Goal: Task Accomplishment & Management: Use online tool/utility

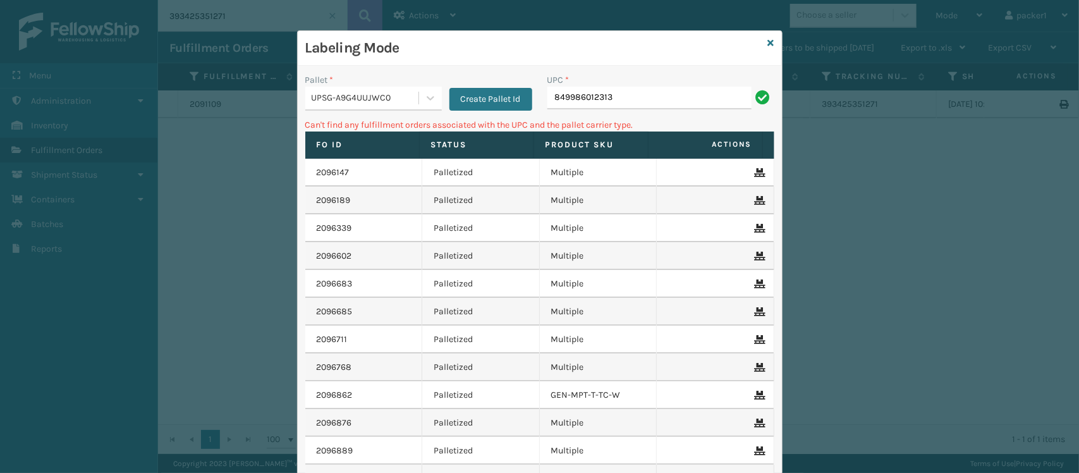
click at [329, 96] on div "UPSG-A9G4UUJWC0" at bounding box center [366, 98] width 108 height 13
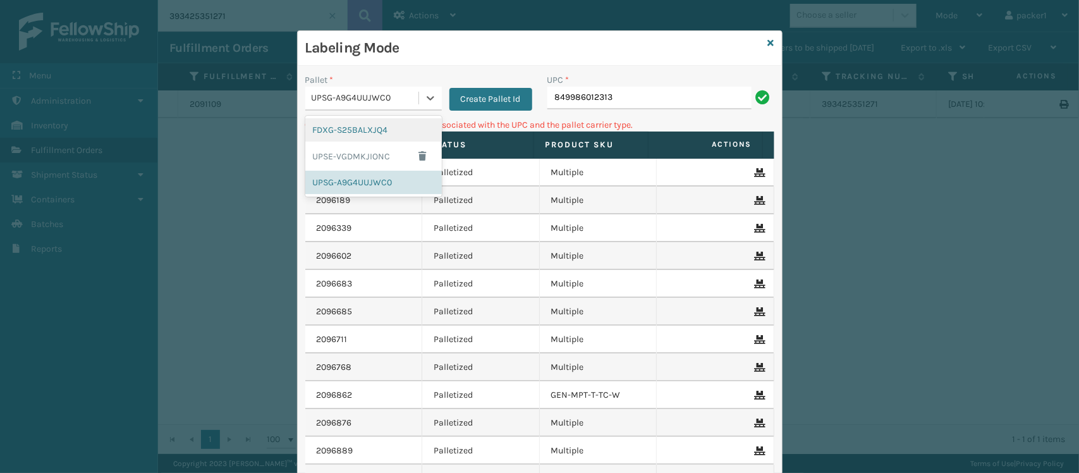
click at [346, 126] on div "FDXG-S25BALXJQ4" at bounding box center [373, 129] width 136 height 23
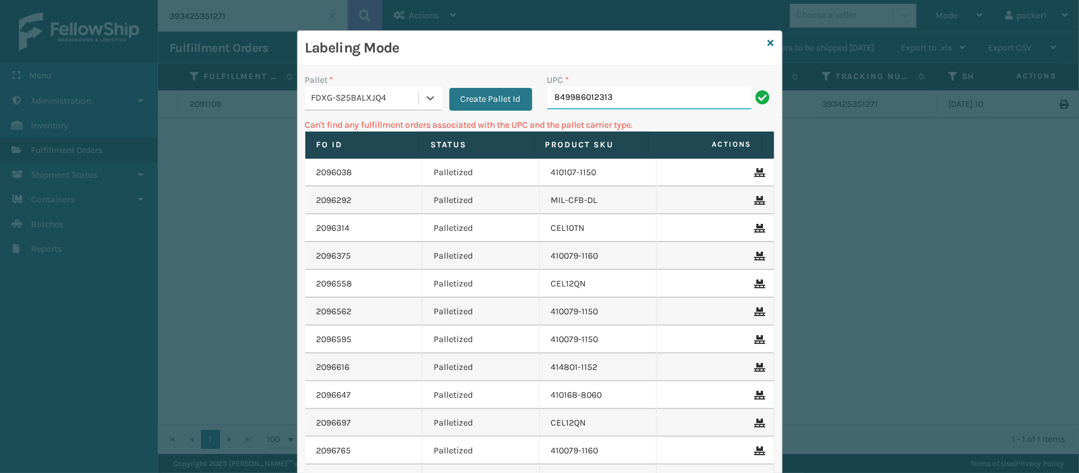
click at [737, 100] on input "849986012313" at bounding box center [649, 98] width 204 height 23
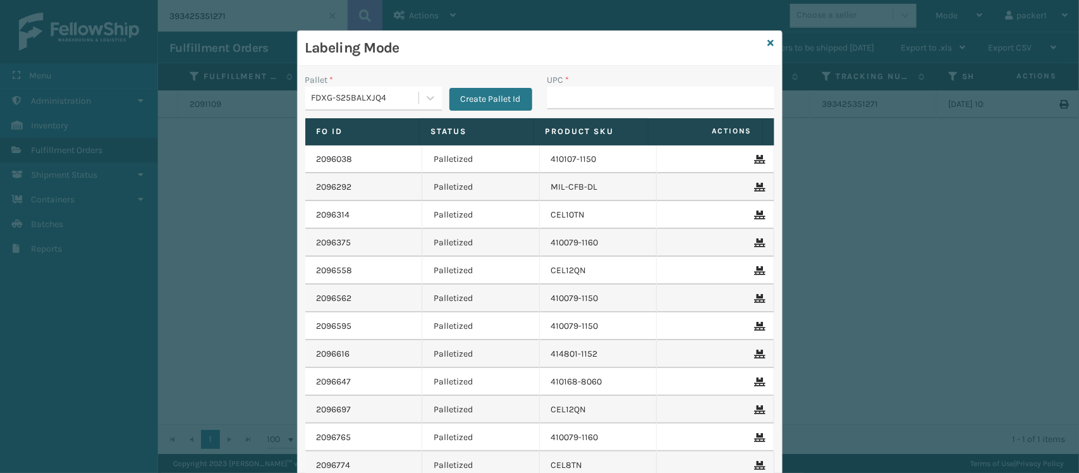
click at [737, 100] on input "UPC *" at bounding box center [660, 98] width 227 height 23
type input "ss14qn"
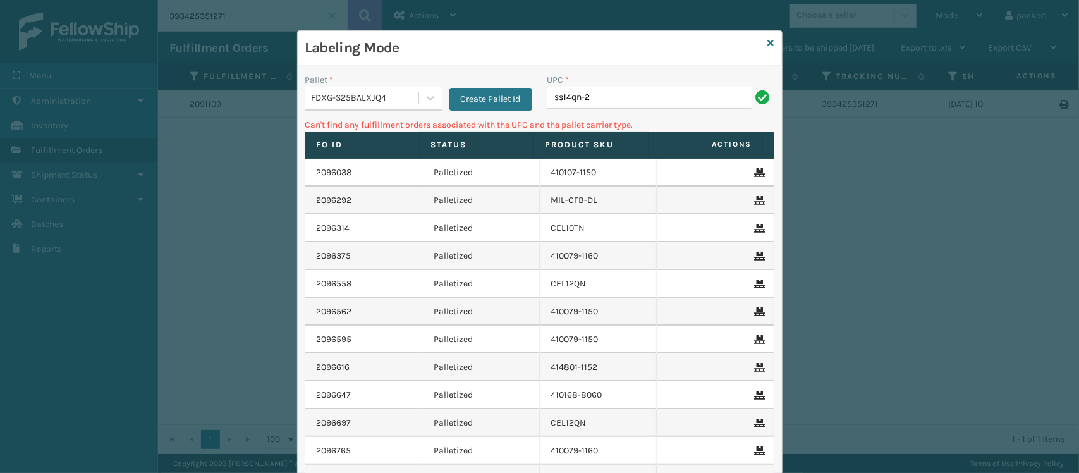
type input "ss14qn-2"
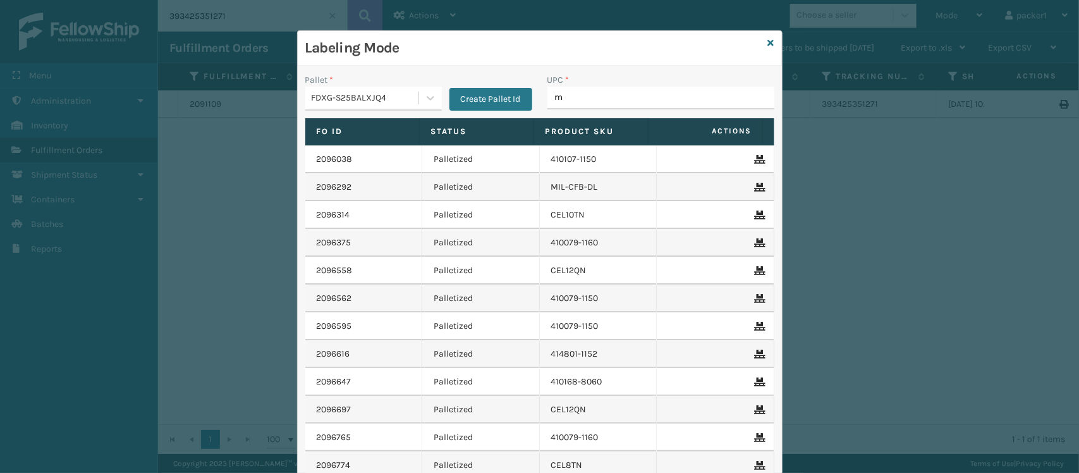
type input "m"
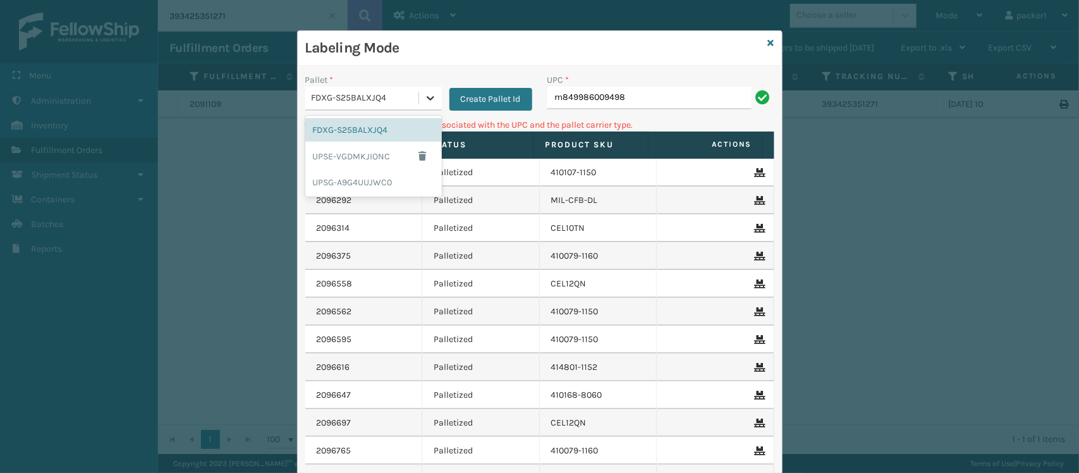
click at [430, 94] on div at bounding box center [430, 98] width 23 height 23
click at [375, 184] on div "UPSG-A9G4UUJWC0" at bounding box center [373, 182] width 136 height 23
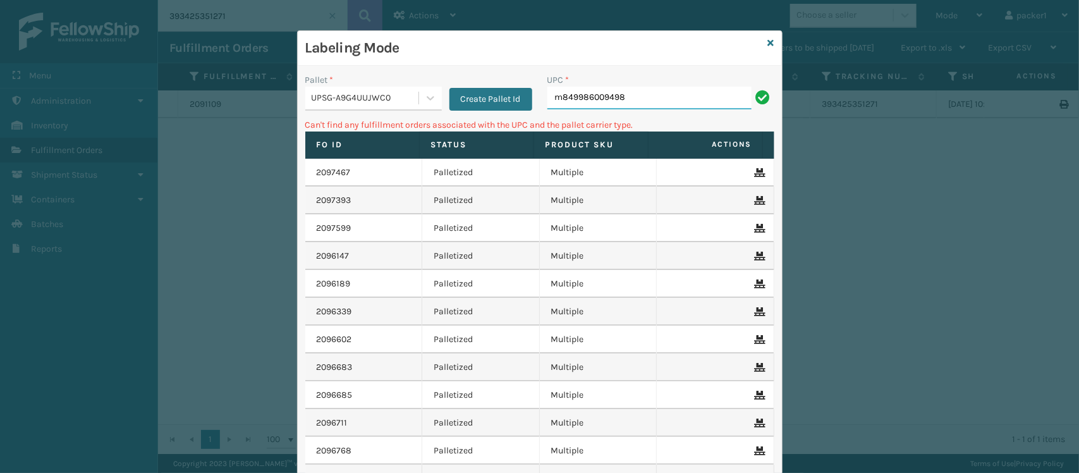
click at [661, 98] on input "m849986009498" at bounding box center [649, 98] width 204 height 23
type input "m"
type input "8"
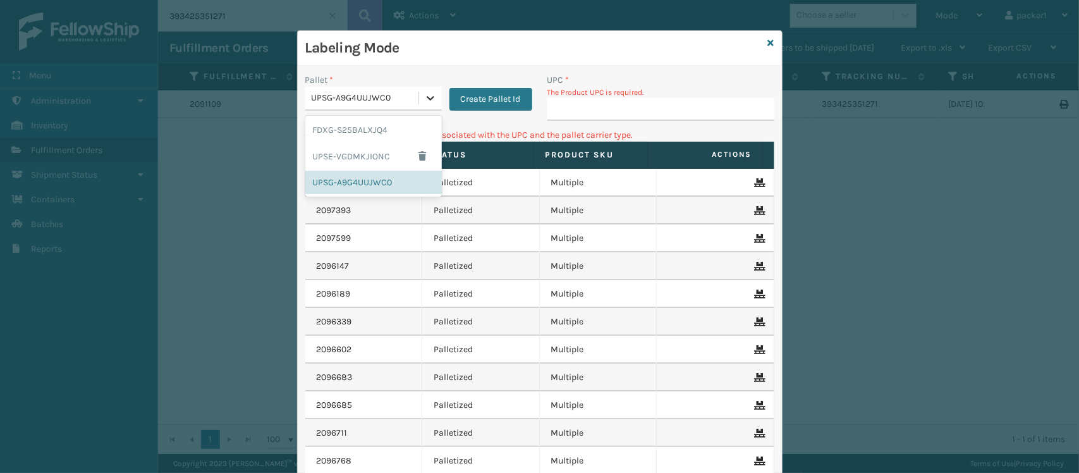
click at [419, 95] on div at bounding box center [430, 98] width 23 height 23
click at [376, 131] on div "FDXG-S25BALXJQ4" at bounding box center [373, 129] width 136 height 23
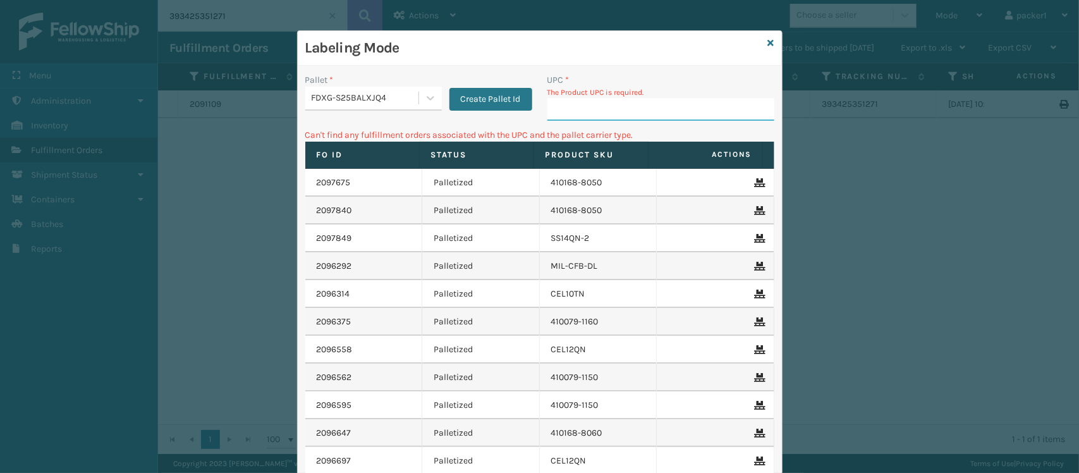
click at [621, 116] on input "UPC *" at bounding box center [660, 109] width 227 height 23
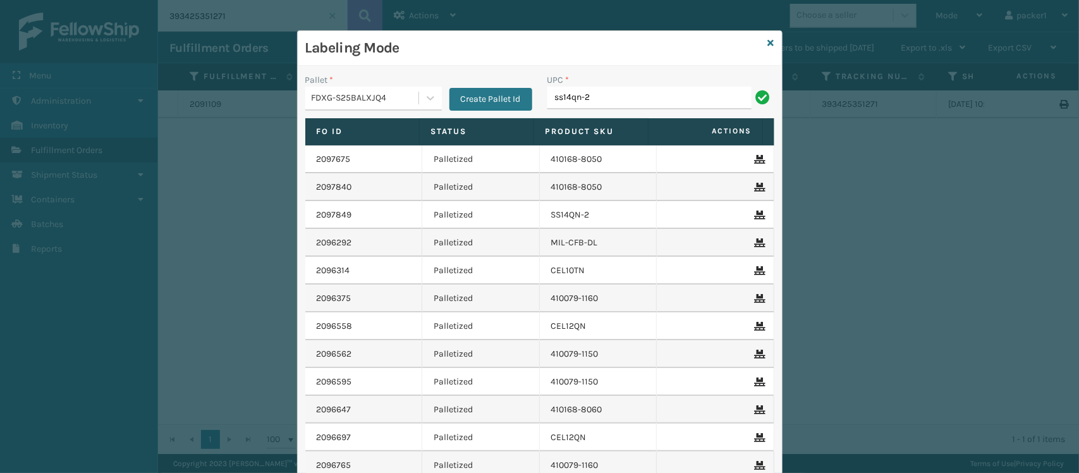
type input "ss14qn-2"
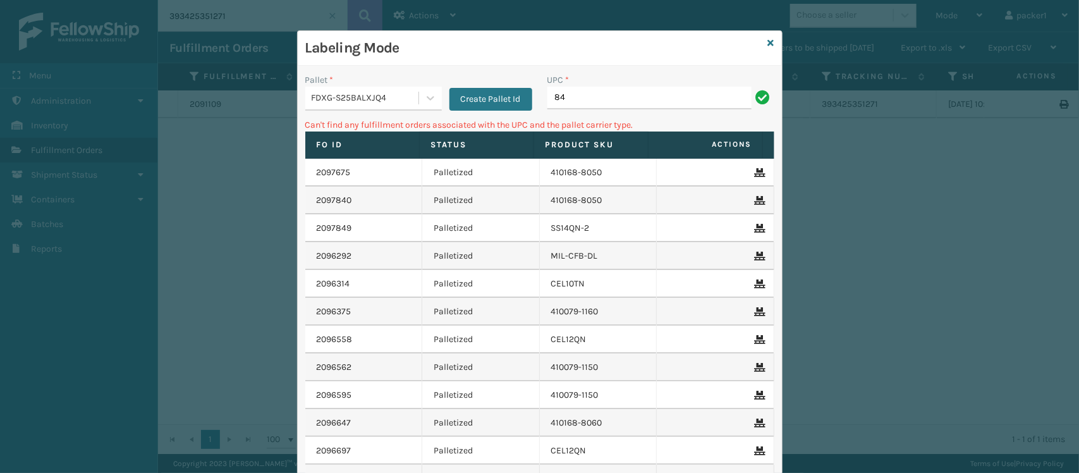
type input "8"
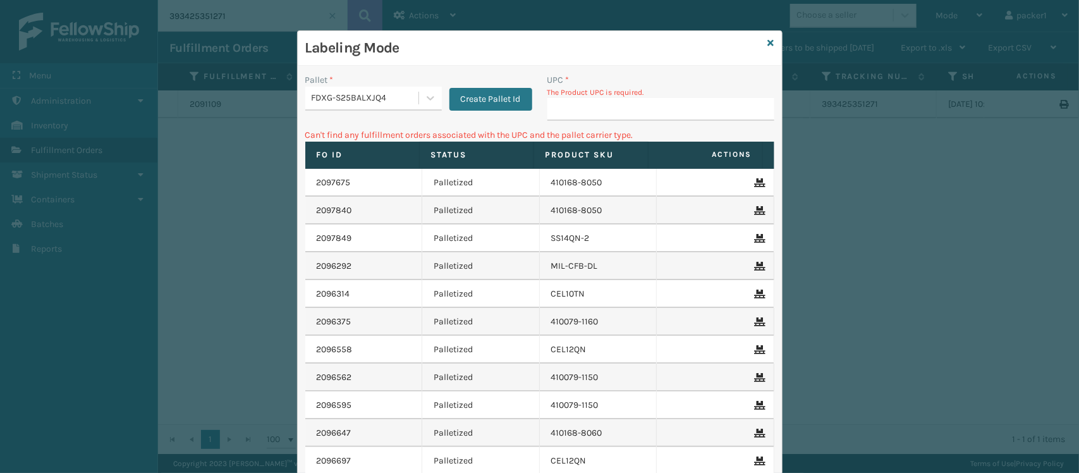
click at [374, 107] on div "FDXG-S25BALXJQ4" at bounding box center [361, 98] width 113 height 21
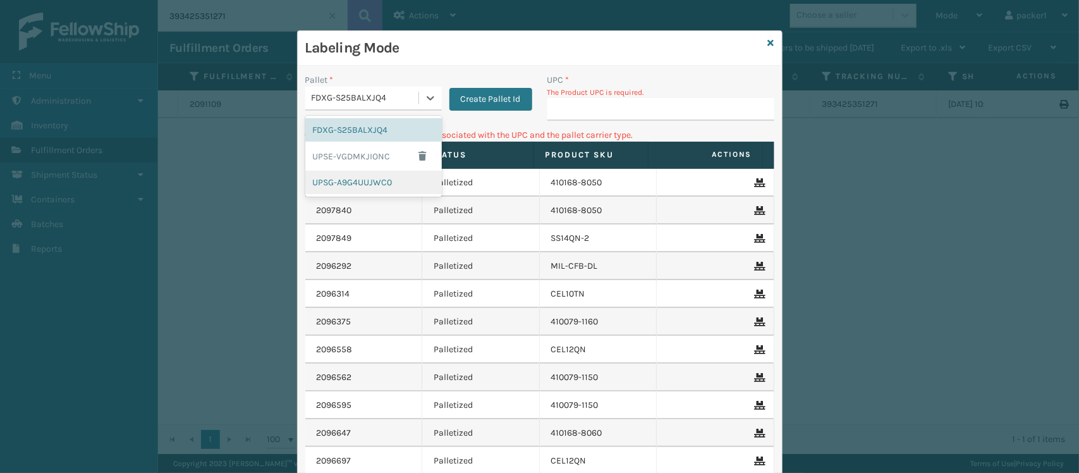
click at [340, 185] on div "UPSG-A9G4UUJWC0" at bounding box center [373, 182] width 136 height 23
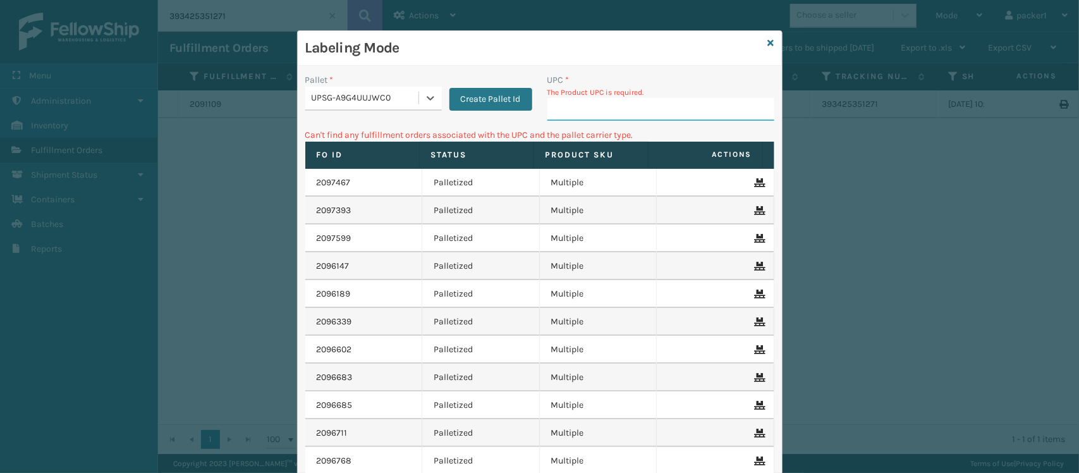
click at [595, 120] on input "UPC *" at bounding box center [660, 109] width 227 height 23
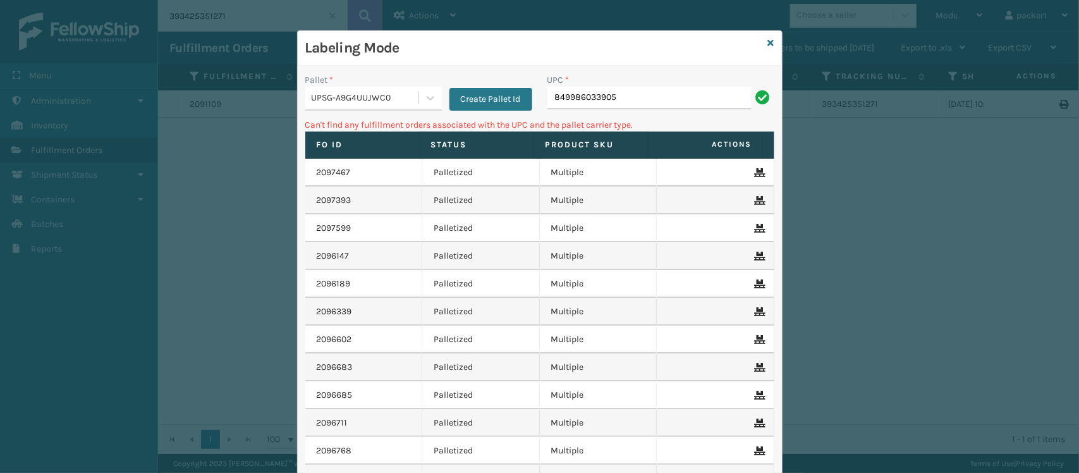
click at [380, 111] on div "Pallet * UPSG-A9G4UUJWC0 Create Pallet Id" at bounding box center [419, 95] width 242 height 45
click at [380, 109] on div "UPSG-A9G4UUJWC0" at bounding box center [373, 99] width 136 height 24
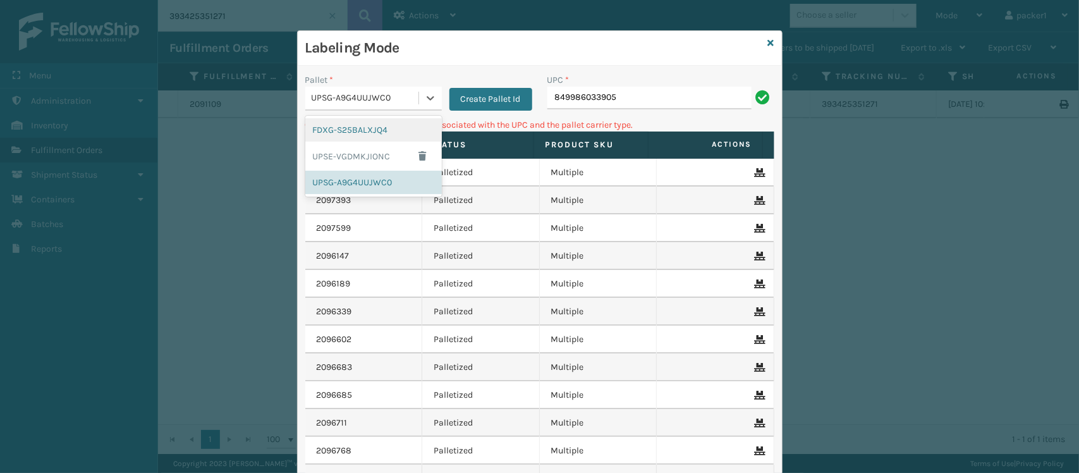
click at [362, 131] on div "FDXG-S25BALXJQ4" at bounding box center [373, 129] width 136 height 23
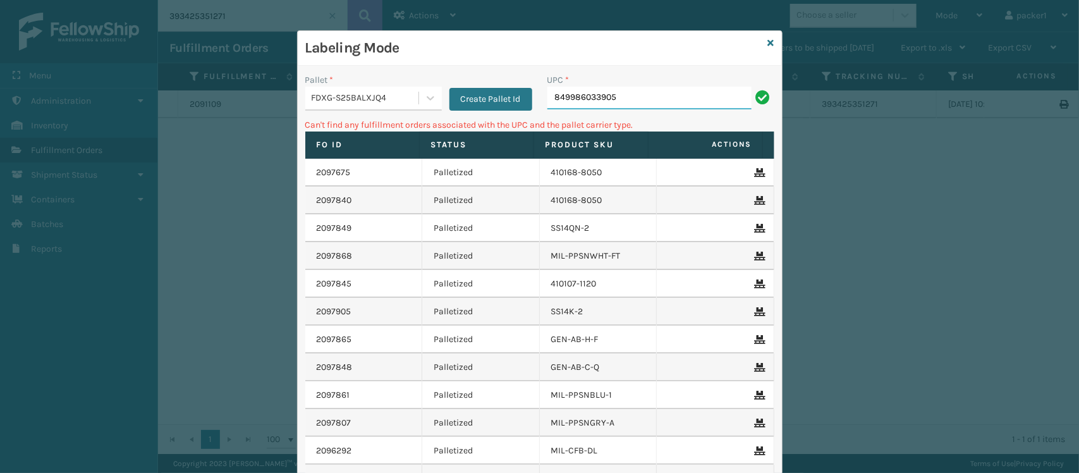
click at [634, 103] on input "849986033905" at bounding box center [649, 98] width 204 height 23
click at [348, 100] on div "FDXG-S25BALXJQ4" at bounding box center [366, 98] width 108 height 13
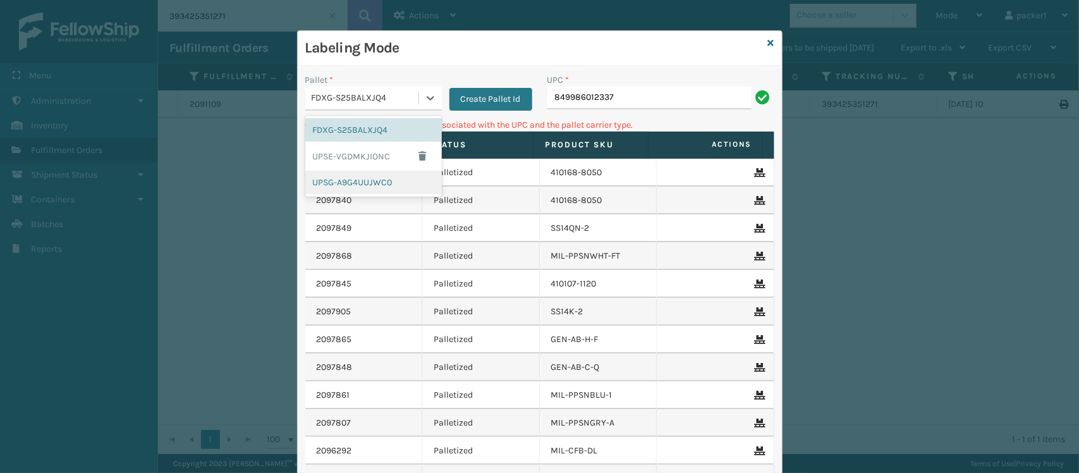
click at [342, 190] on div "UPSG-A9G4UUJWC0" at bounding box center [373, 182] width 136 height 23
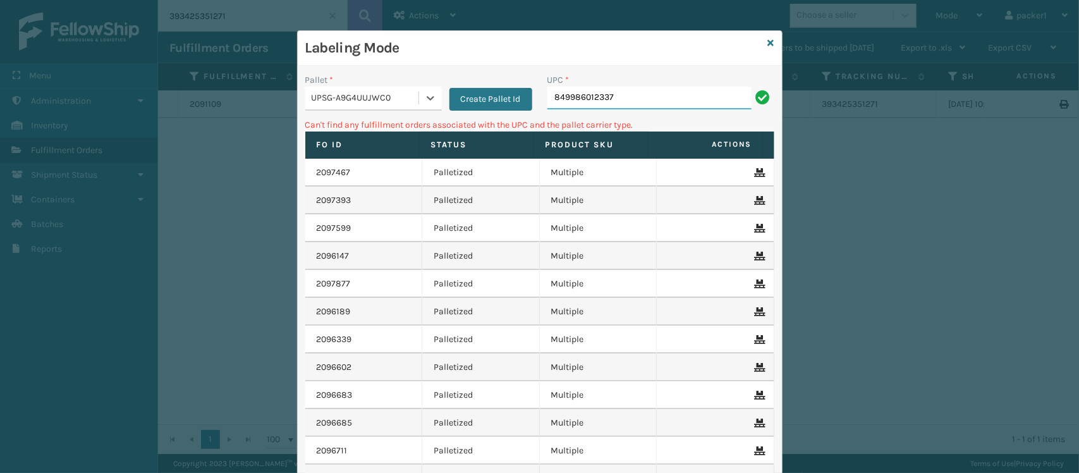
click at [637, 93] on input "849986012337" at bounding box center [649, 98] width 204 height 23
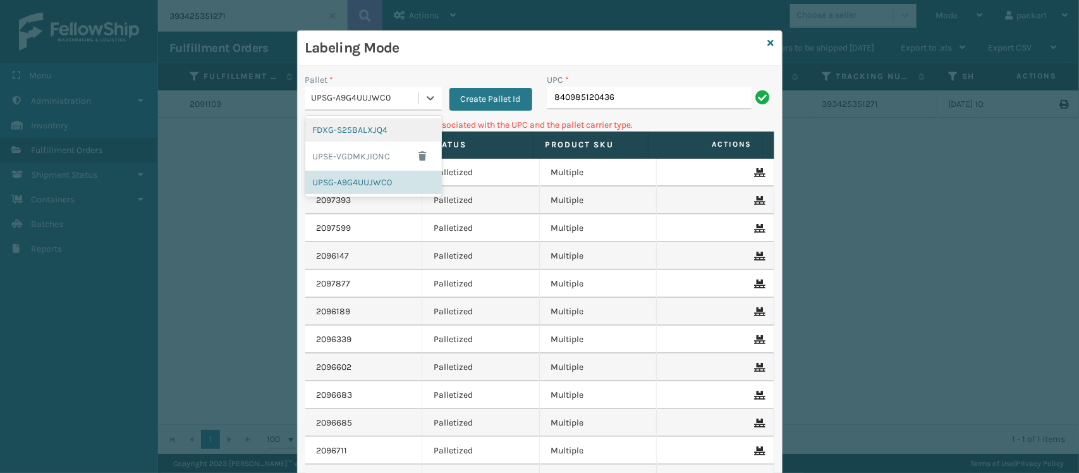
click at [327, 92] on div "UPSG-A9G4UUJWC0" at bounding box center [366, 98] width 108 height 13
click at [332, 134] on div "FDXG-S25BALXJQ4" at bounding box center [373, 129] width 136 height 23
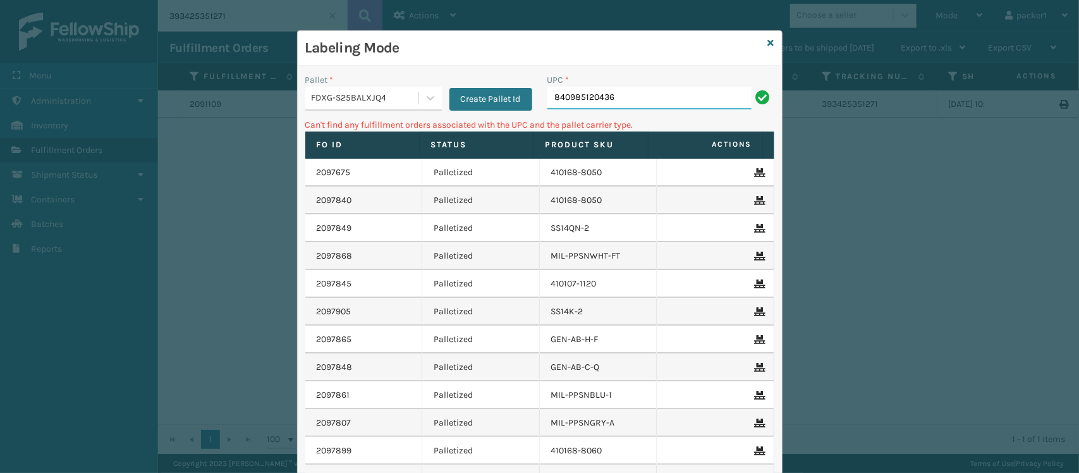
click at [684, 103] on input "840985120436" at bounding box center [649, 98] width 204 height 23
click at [392, 111] on div "Pallet * FDXG-S25BALXJQ4 Create Pallet Id" at bounding box center [419, 95] width 242 height 45
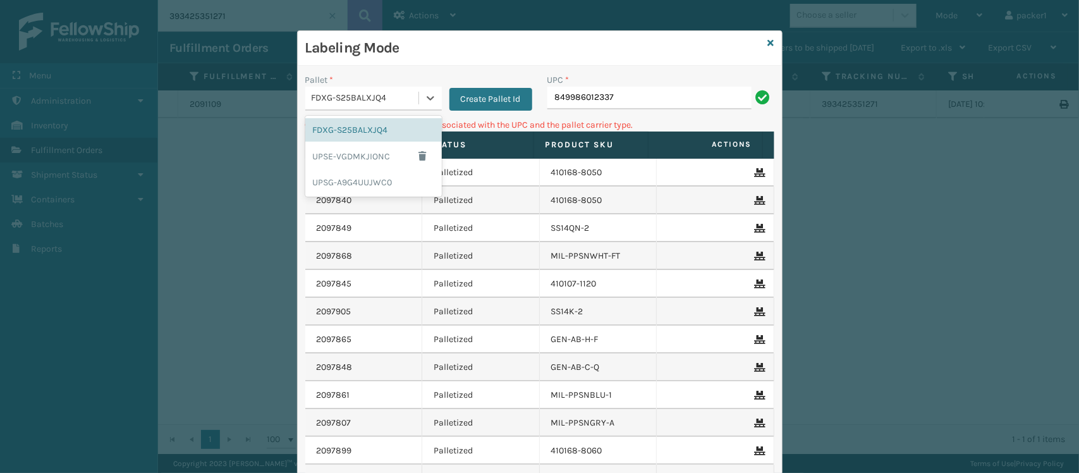
click at [387, 105] on div "FDXG-S25BALXJQ4" at bounding box center [366, 98] width 108 height 13
click at [346, 186] on div "UPSG-A9G4UUJWC0" at bounding box center [373, 182] width 136 height 23
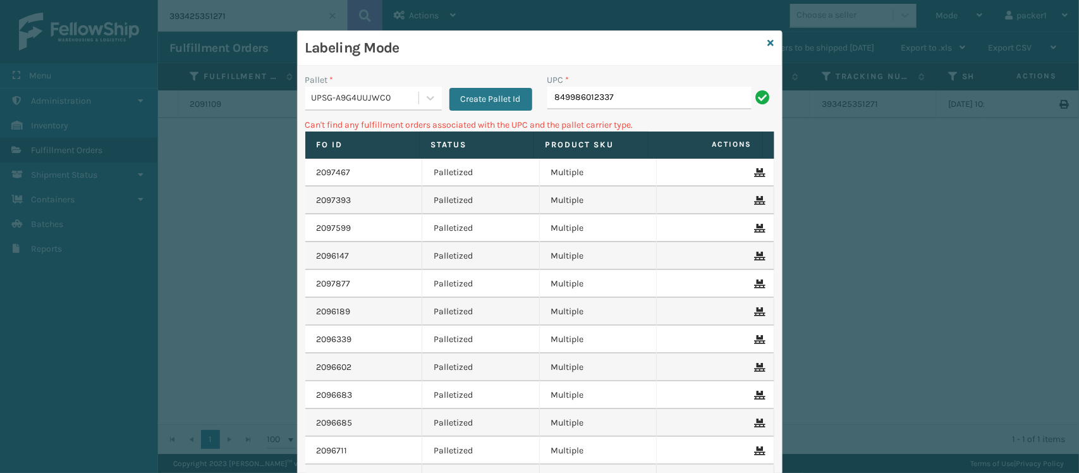
click at [626, 117] on div "UPC * 849986012337" at bounding box center [661, 95] width 242 height 45
click at [639, 93] on input "849986012337" at bounding box center [649, 98] width 204 height 23
click at [319, 100] on div "UPSG-A9G4UUJWC0" at bounding box center [366, 98] width 108 height 13
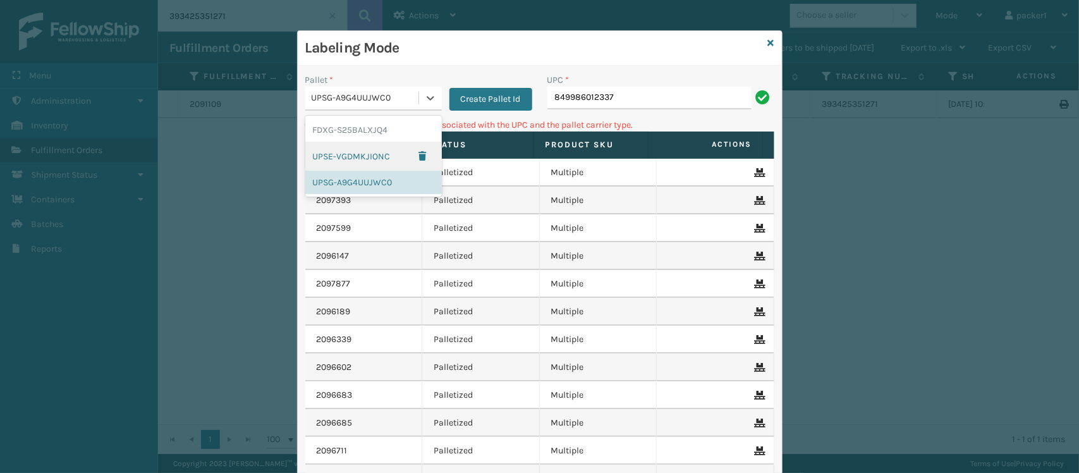
click at [323, 148] on div "UPSE-VGDMKJIONC" at bounding box center [373, 156] width 136 height 29
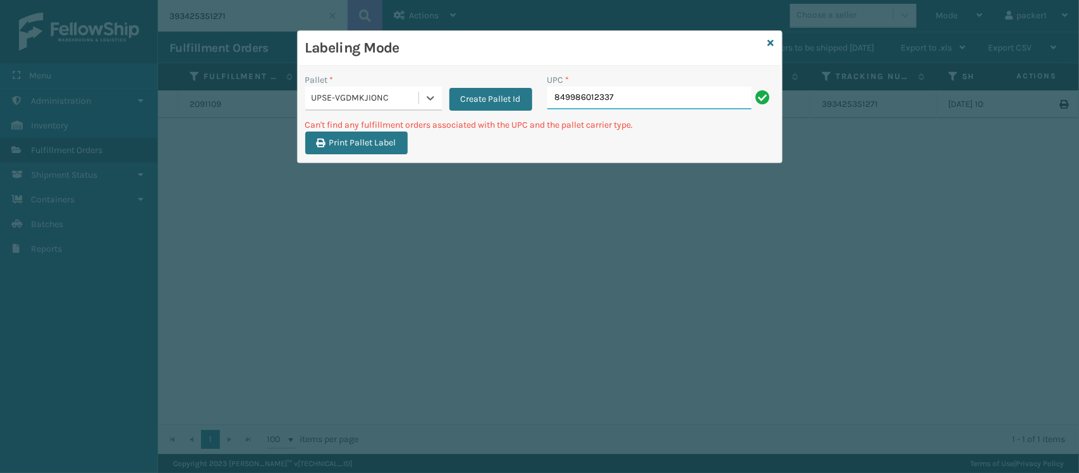
click at [646, 95] on input "849986012337" at bounding box center [649, 98] width 204 height 23
type input "8"
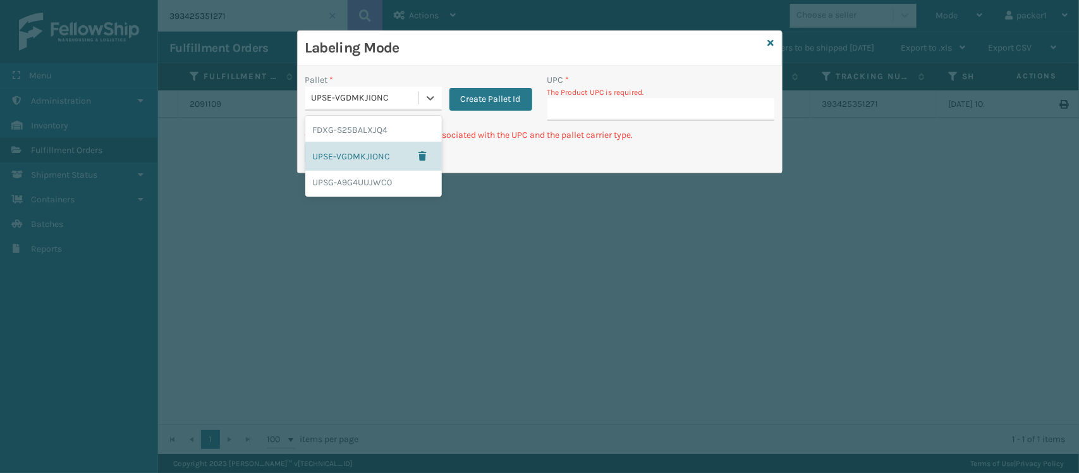
click at [333, 94] on div "UPSE-VGDMKJIONC" at bounding box center [366, 98] width 108 height 13
click at [342, 124] on div "FDXG-S25BALXJQ4" at bounding box center [373, 129] width 136 height 23
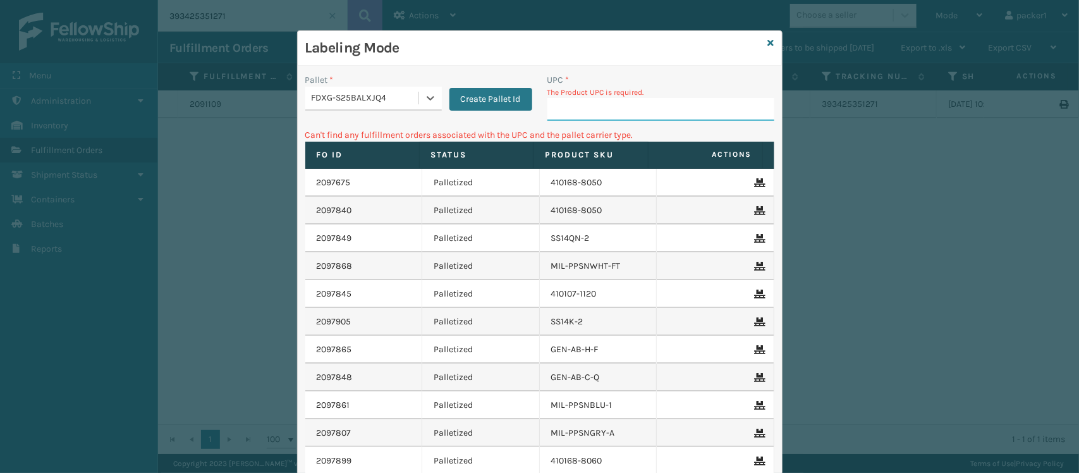
click at [560, 106] on input "UPC *" at bounding box center [660, 109] width 227 height 23
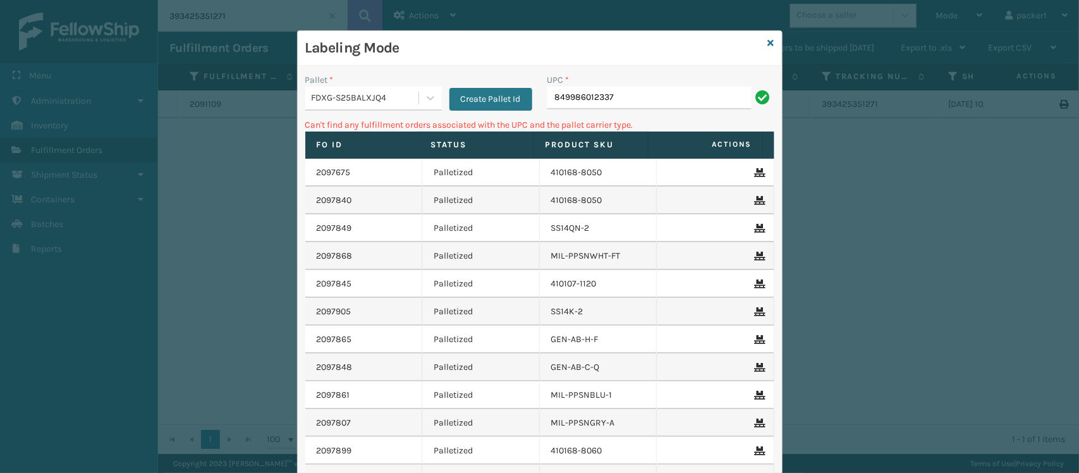
click at [357, 106] on div "FDXG-S25BALXJQ4" at bounding box center [361, 98] width 113 height 21
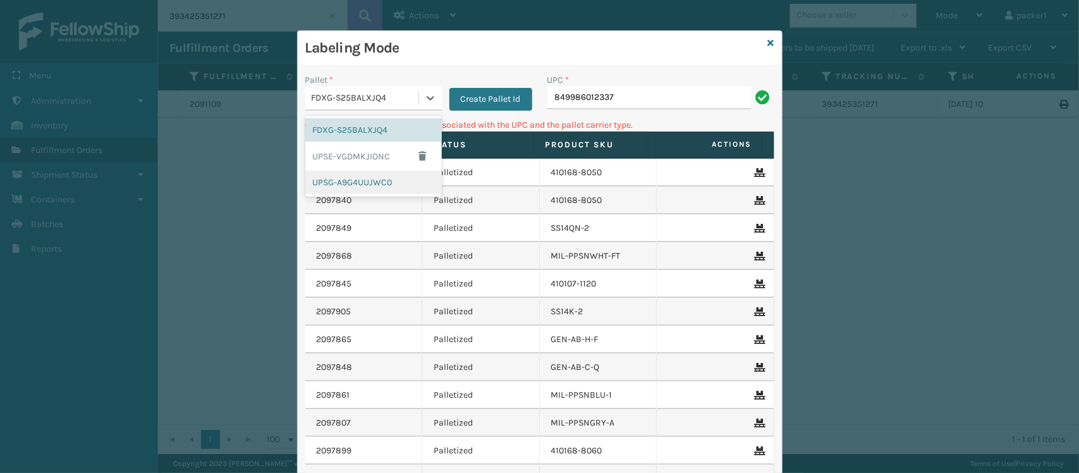
click at [337, 188] on div "UPSG-A9G4UUJWC0" at bounding box center [373, 182] width 136 height 23
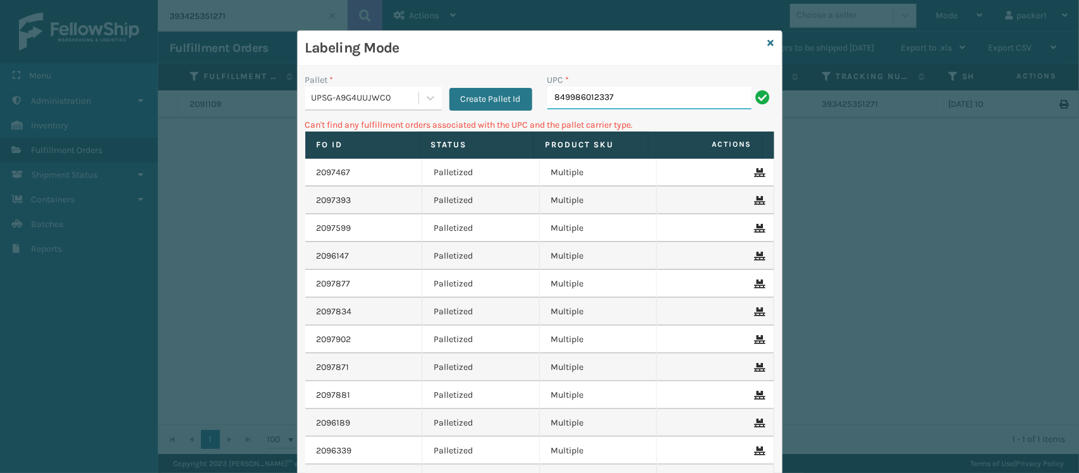
drag, startPoint x: 656, startPoint y: 96, endPoint x: 382, endPoint y: 112, distance: 274.1
click at [382, 112] on div "Pallet * UPSG-A9G4UUJWC0 Create Pallet Id UPC * 849986012337" at bounding box center [540, 95] width 484 height 45
type input "8"
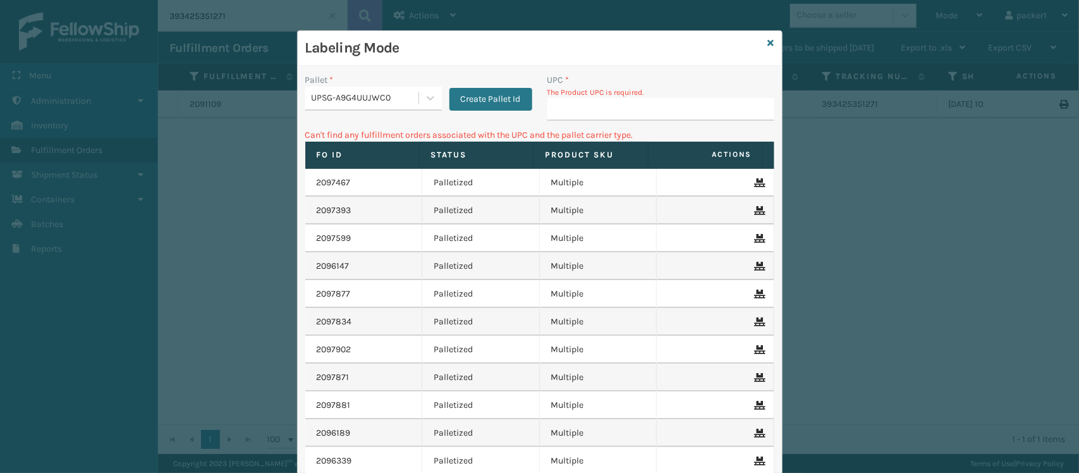
click at [382, 112] on div "Pallet * UPSG-A9G4UUJWC0 Create Pallet Id" at bounding box center [419, 100] width 242 height 55
click at [380, 105] on div "UPSG-A9G4UUJWC0" at bounding box center [366, 98] width 108 height 13
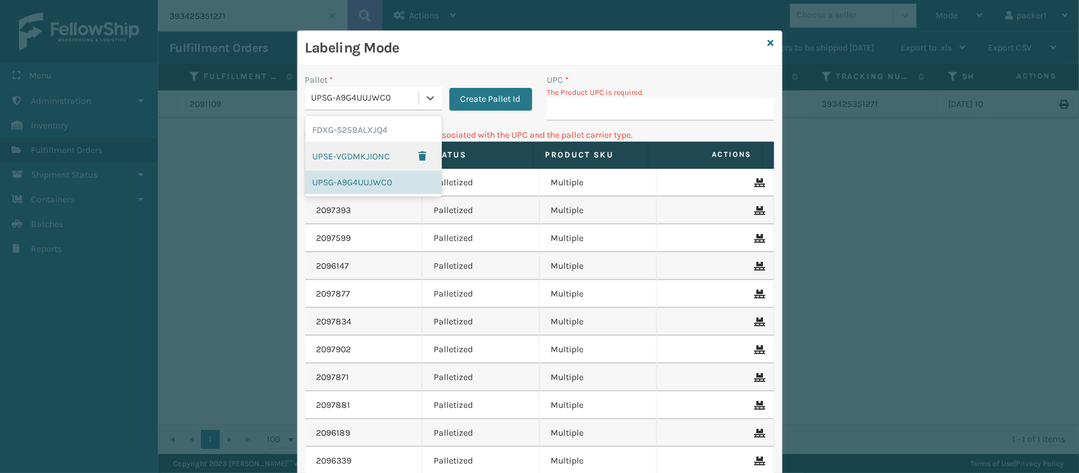
click at [363, 158] on div "UPSE-VGDMKJIONC" at bounding box center [373, 156] width 136 height 29
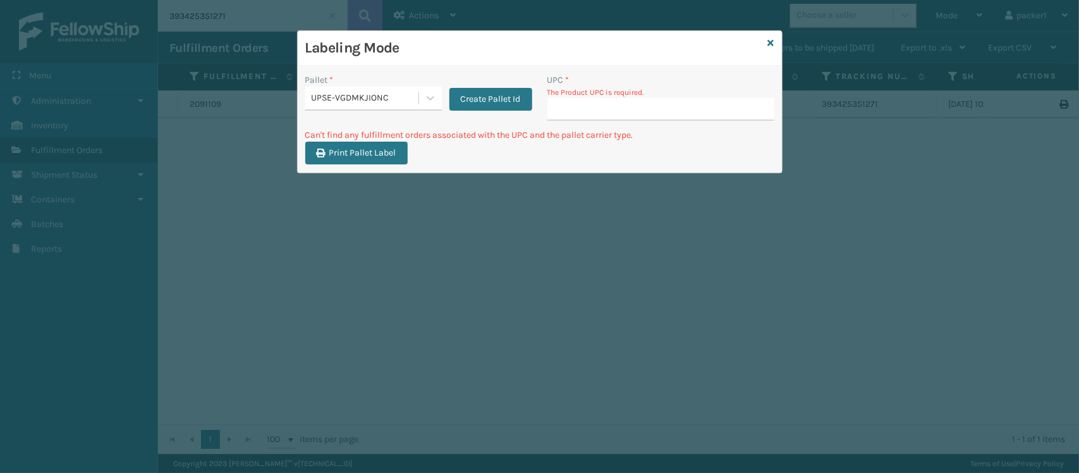
click at [586, 95] on p "The Product UPC is required." at bounding box center [660, 92] width 227 height 11
drag, startPoint x: 597, startPoint y: 109, endPoint x: 576, endPoint y: 111, distance: 20.9
click at [576, 111] on input "UPC *" at bounding box center [660, 109] width 227 height 23
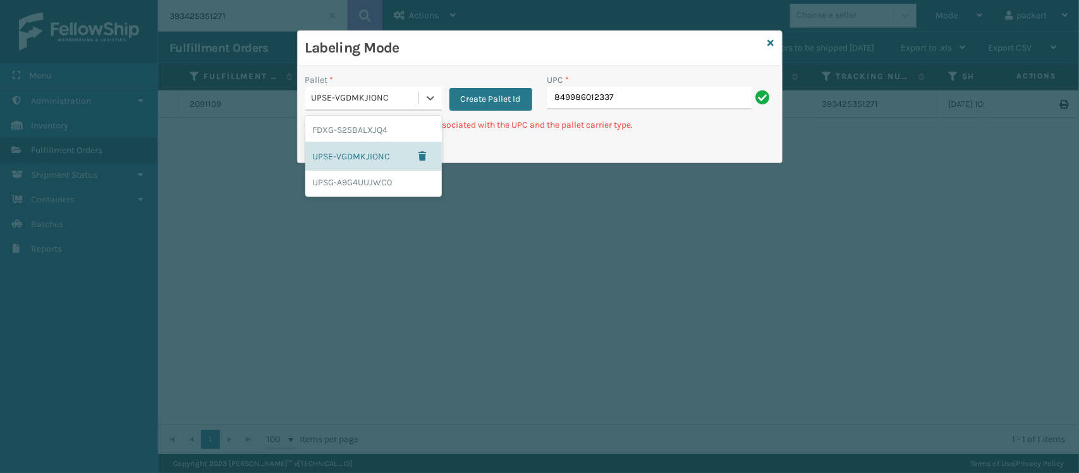
click at [380, 105] on div "UPSE-VGDMKJIONC" at bounding box center [366, 98] width 108 height 13
click at [382, 126] on div "FDXG-S25BALXJQ4" at bounding box center [373, 129] width 136 height 23
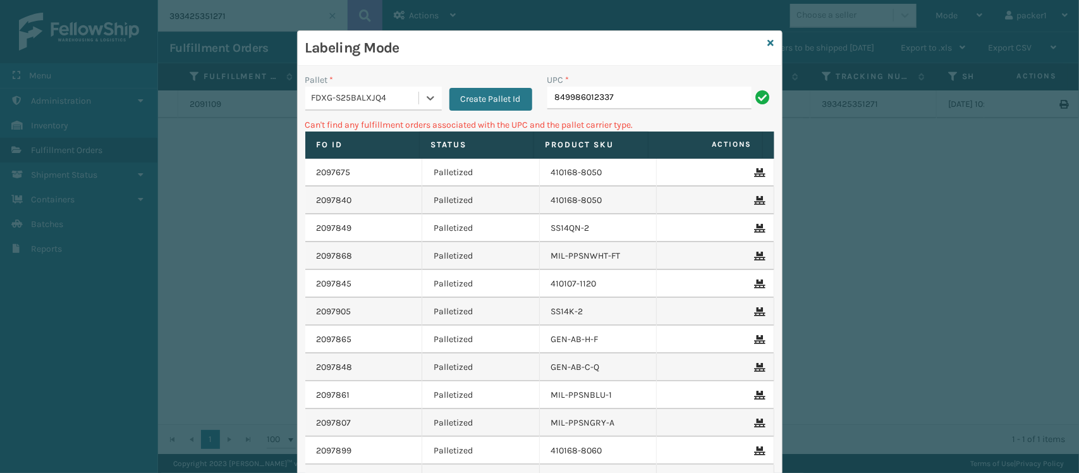
click at [618, 84] on div "UPC *" at bounding box center [660, 79] width 227 height 13
click at [618, 85] on div "UPC *" at bounding box center [660, 79] width 227 height 13
click at [621, 101] on input "849986012337" at bounding box center [649, 98] width 204 height 23
type input "8"
click at [378, 98] on div "FDXG-S25BALXJQ4" at bounding box center [366, 98] width 108 height 13
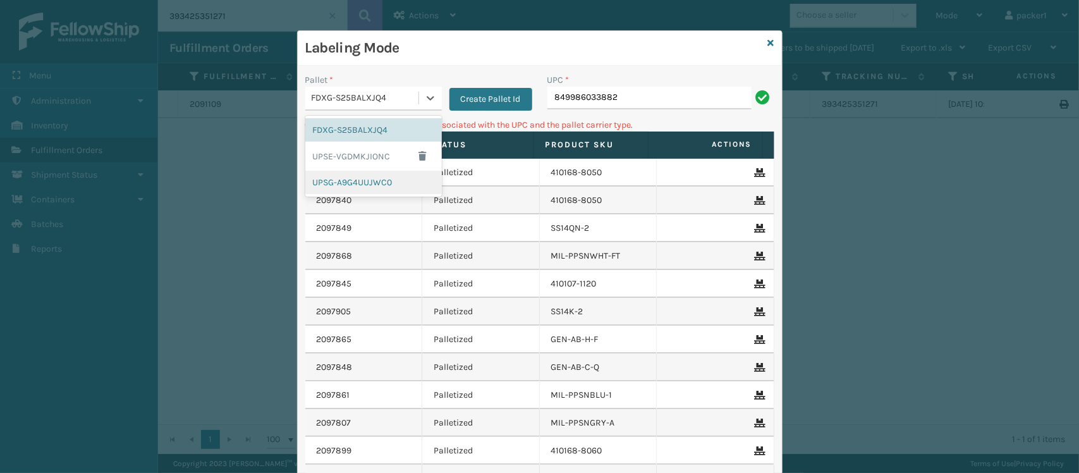
click at [356, 179] on div "UPSG-A9G4UUJWC0" at bounding box center [373, 182] width 136 height 23
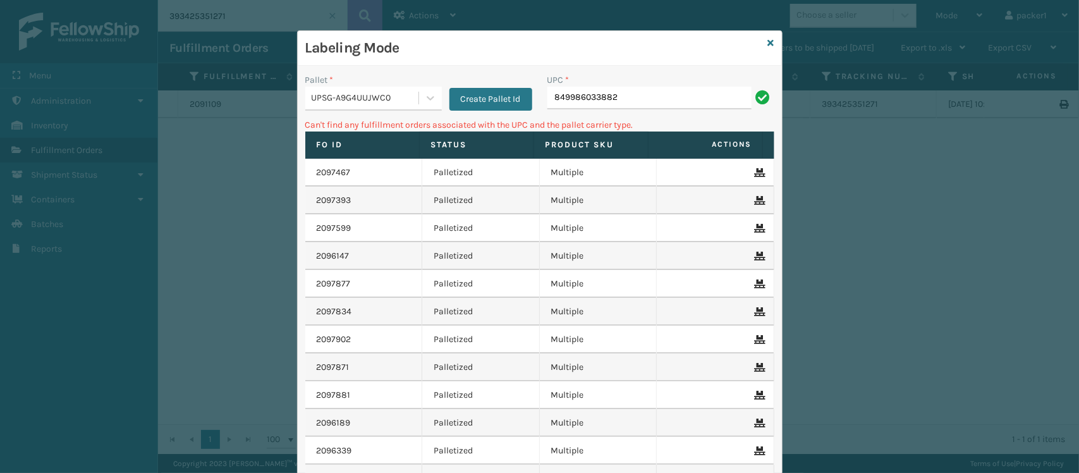
click at [674, 83] on div "UPC *" at bounding box center [660, 79] width 227 height 13
click at [643, 104] on input "849986033882" at bounding box center [649, 98] width 204 height 23
click at [351, 120] on p "Can't find any fulfillment orders associated with the UPC and the pallet carrie…" at bounding box center [539, 124] width 469 height 13
click at [348, 99] on div "UPSG-A9G4UUJWC0" at bounding box center [366, 98] width 108 height 13
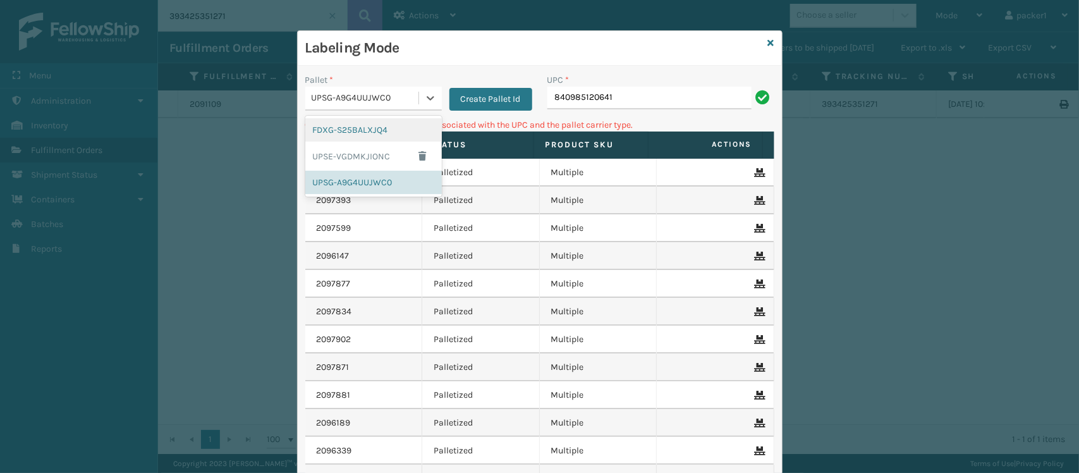
click at [348, 128] on div "FDXG-S25BALXJQ4" at bounding box center [373, 129] width 136 height 23
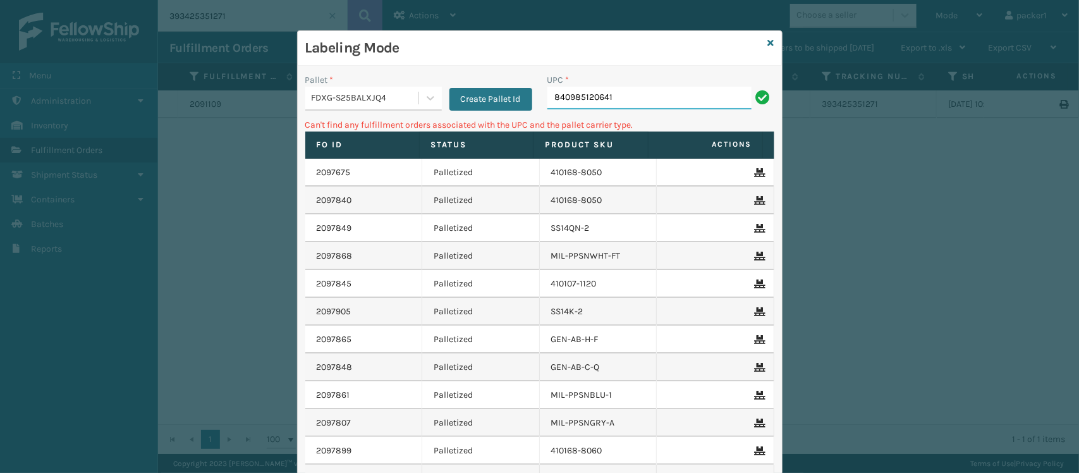
click at [640, 96] on input "840985120641" at bounding box center [649, 98] width 204 height 23
click at [336, 96] on div "FDXG-S25BALXJQ4" at bounding box center [366, 98] width 108 height 13
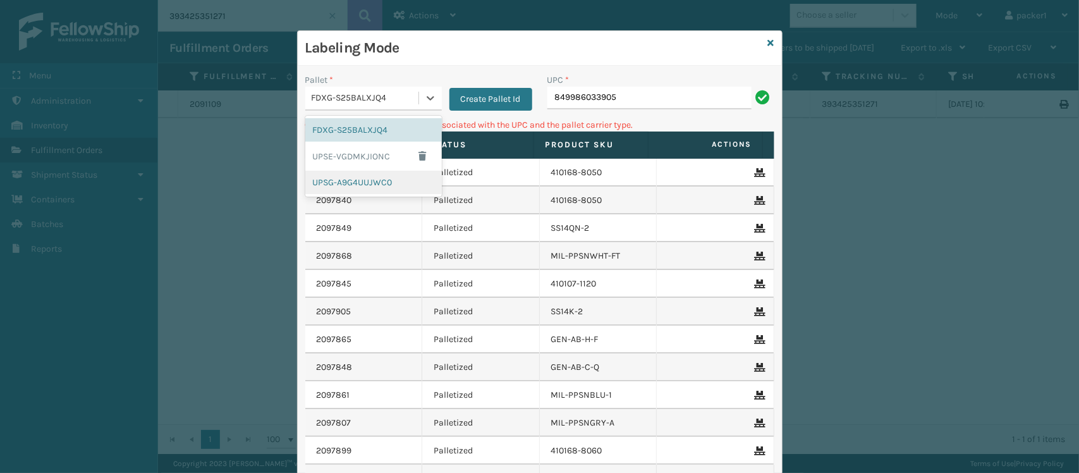
click at [363, 184] on div "UPSG-A9G4UUJWC0" at bounding box center [373, 182] width 136 height 23
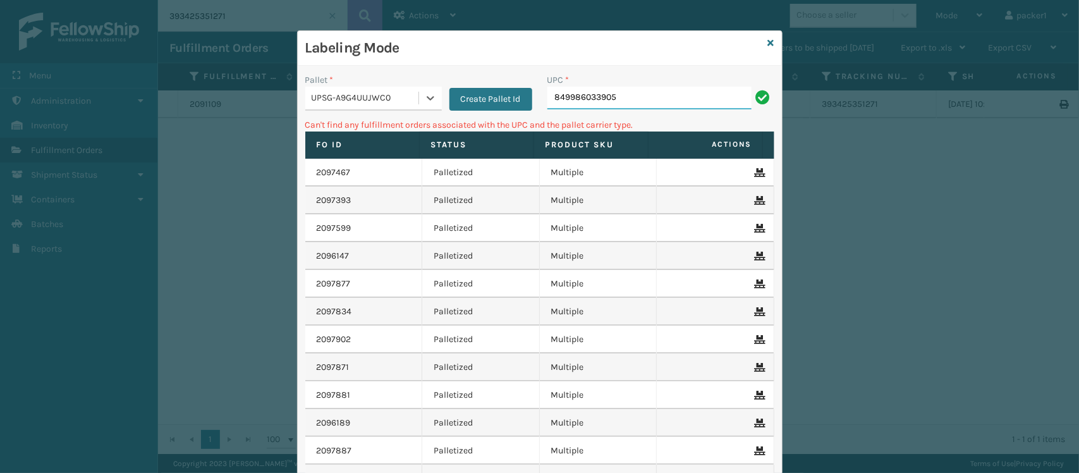
click at [614, 95] on input "849986033905" at bounding box center [649, 98] width 204 height 23
type input "8"
click at [396, 99] on div "UPSG-A9G4UUJWC0" at bounding box center [366, 98] width 108 height 13
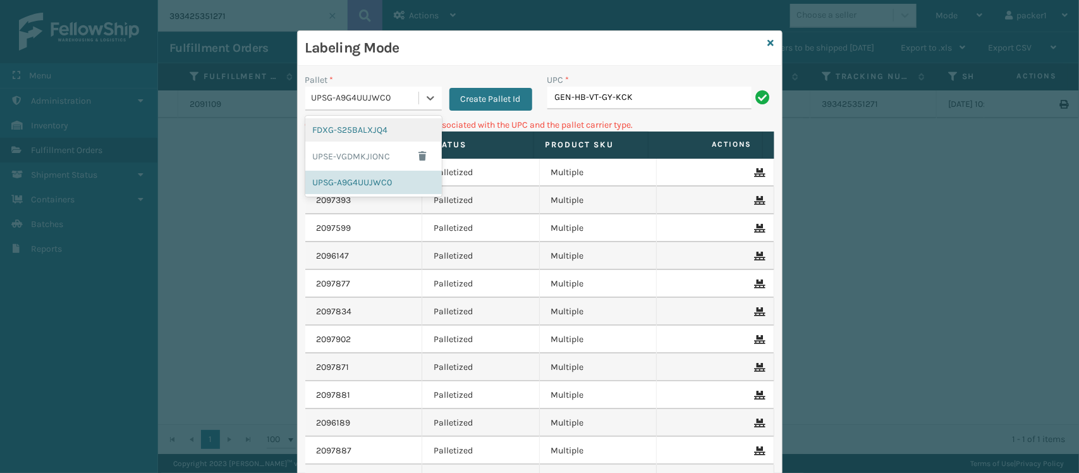
click at [349, 127] on div "FDXG-S25BALXJQ4" at bounding box center [373, 129] width 136 height 23
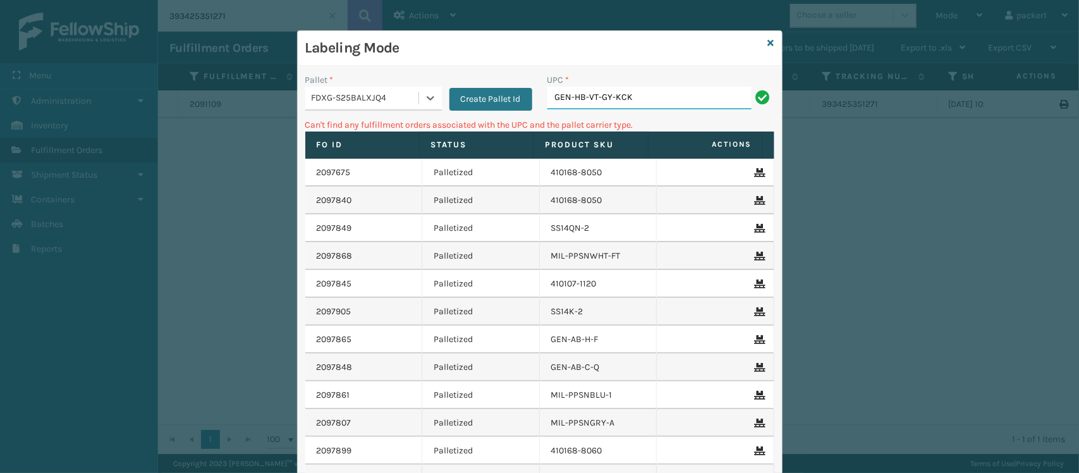
click at [677, 109] on input "GEN-HB-VT-GY-KCK" at bounding box center [649, 98] width 204 height 23
